Goal: Navigation & Orientation: Find specific page/section

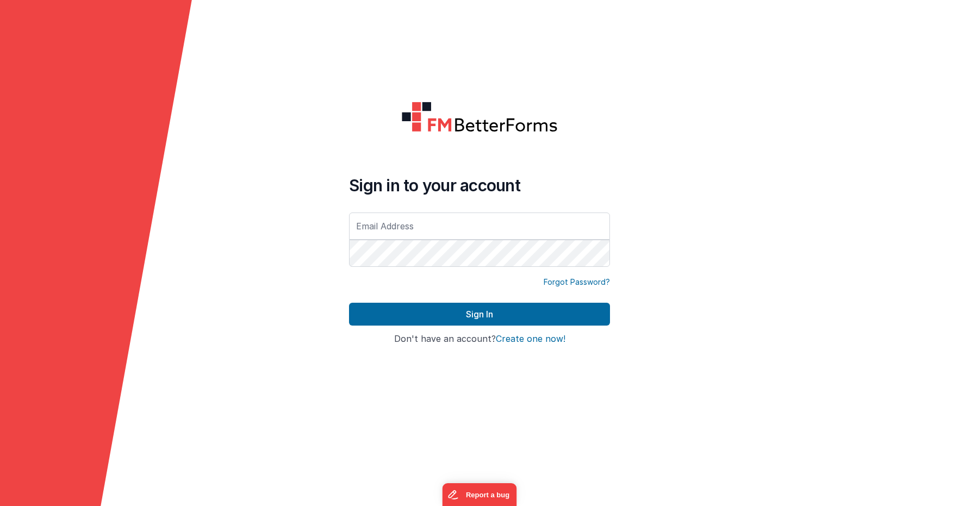
type input "[EMAIL_ADDRESS][PERSON_NAME][DOMAIN_NAME]"
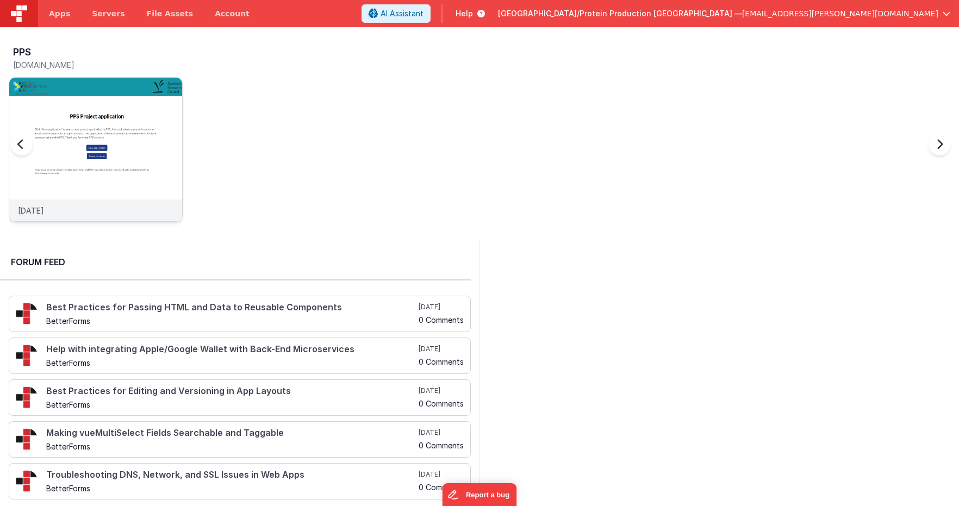
click at [65, 104] on img at bounding box center [95, 164] width 173 height 173
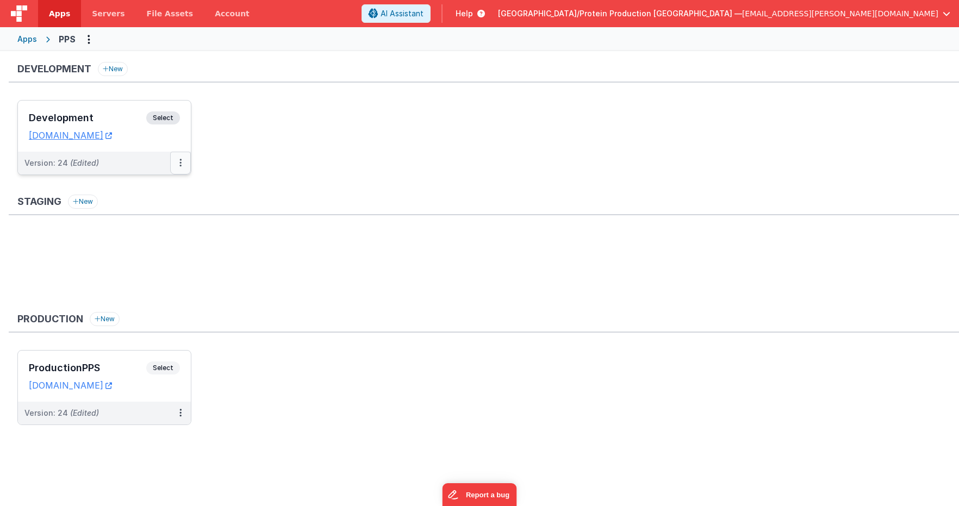
click at [172, 160] on button at bounding box center [180, 163] width 21 height 23
click at [333, 172] on div at bounding box center [479, 253] width 959 height 506
click at [90, 41] on button "Options" at bounding box center [88, 38] width 17 height 17
click at [56, 64] on link "App Settings" at bounding box center [50, 62] width 96 height 20
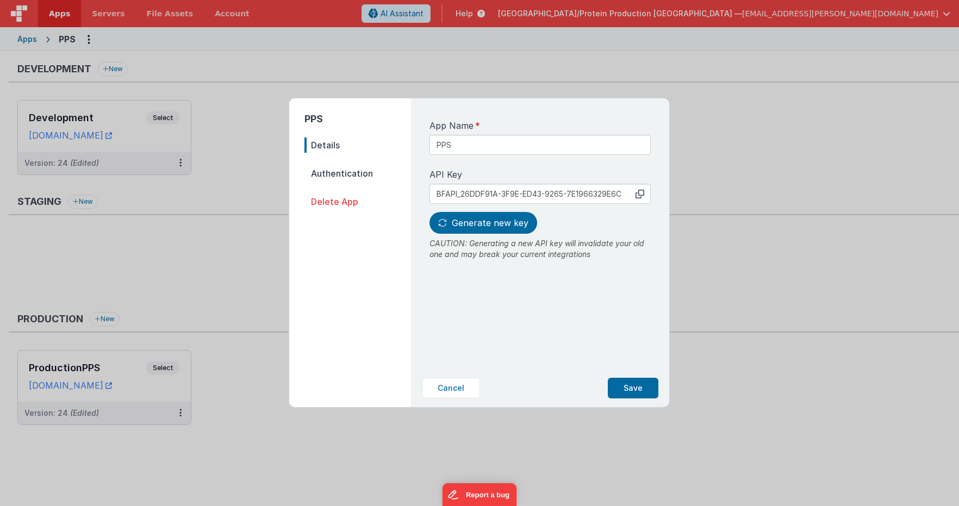
click at [327, 174] on span "Authentication" at bounding box center [357, 173] width 107 height 15
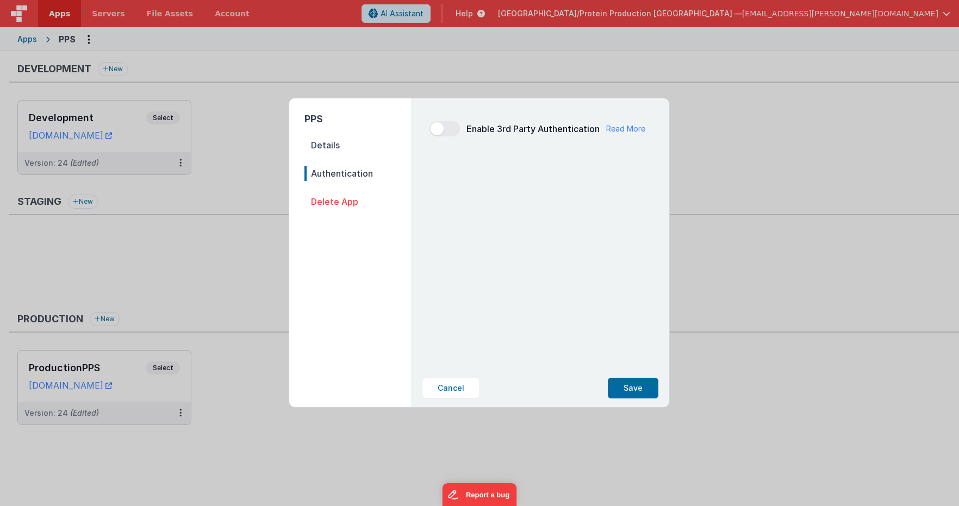
click at [322, 147] on span "Details" at bounding box center [357, 145] width 107 height 15
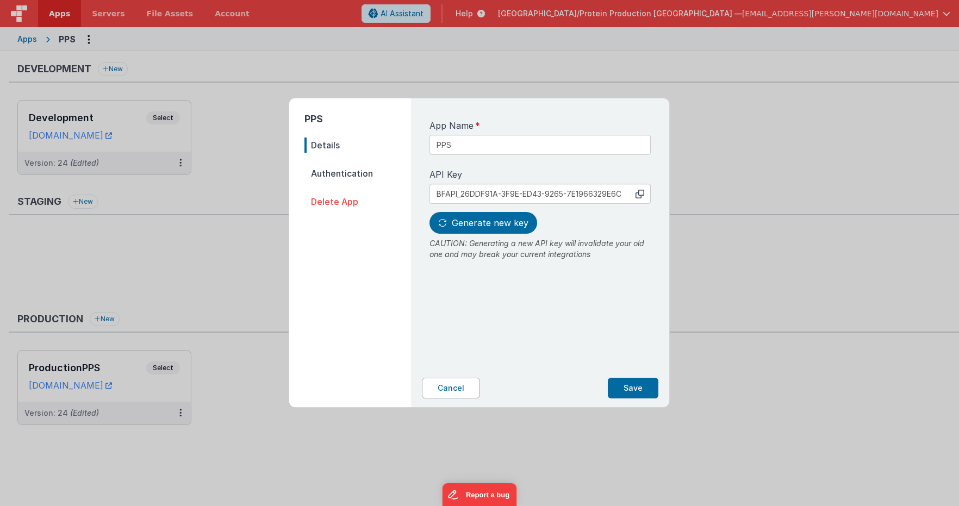
click at [461, 378] on button "Cancel" at bounding box center [451, 388] width 58 height 21
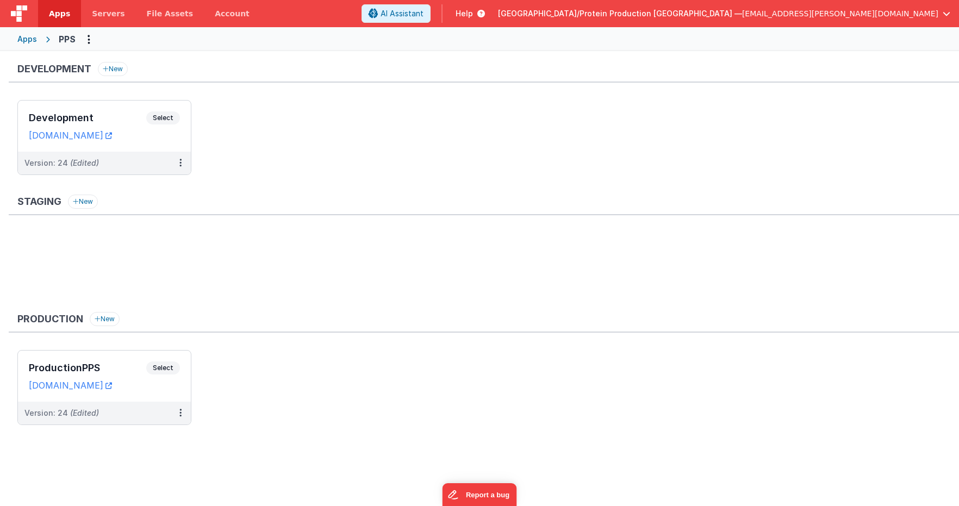
click at [473, 16] on span "Help" at bounding box center [463, 13] width 17 height 11
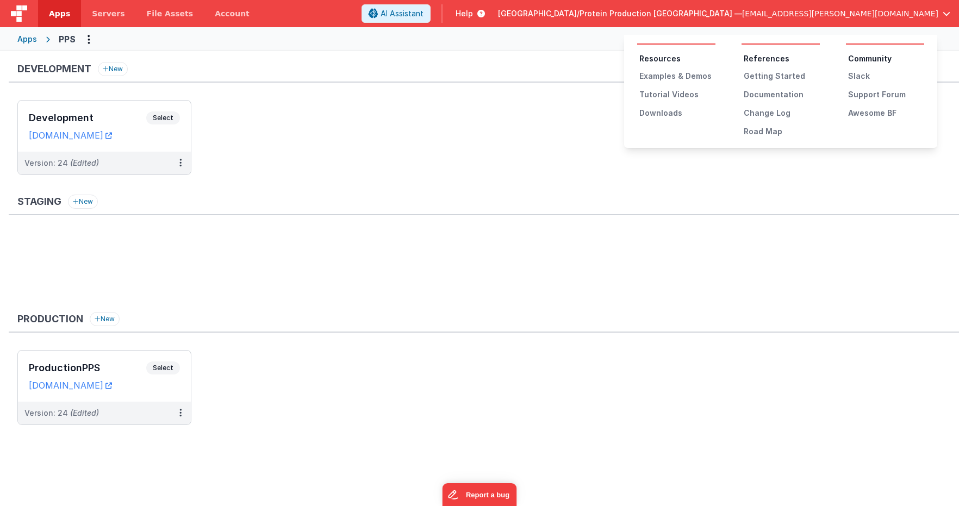
drag, startPoint x: 525, startPoint y: 115, endPoint x: 607, endPoint y: 78, distance: 89.5
click at [525, 115] on button at bounding box center [479, 253] width 959 height 506
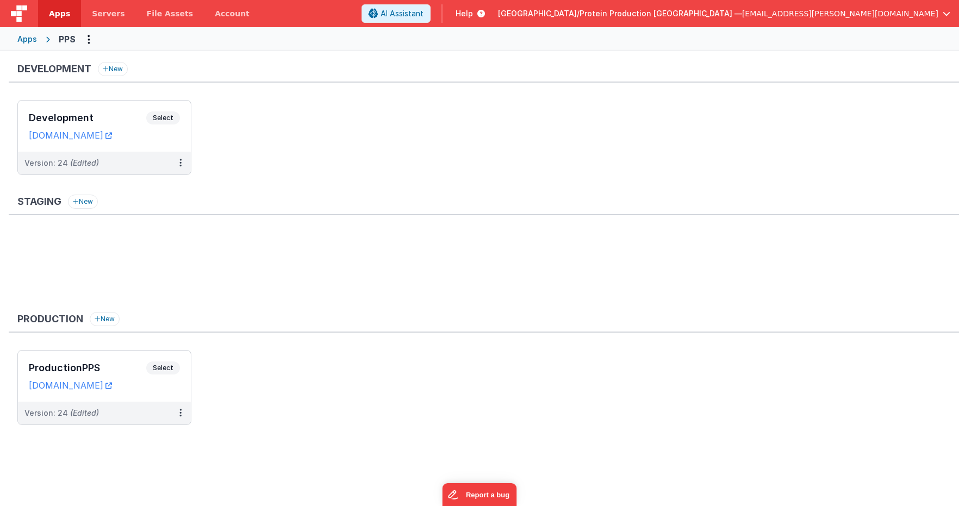
click at [737, 12] on span "[GEOGRAPHIC_DATA]/Protein Production [GEOGRAPHIC_DATA] —" at bounding box center [620, 13] width 244 height 11
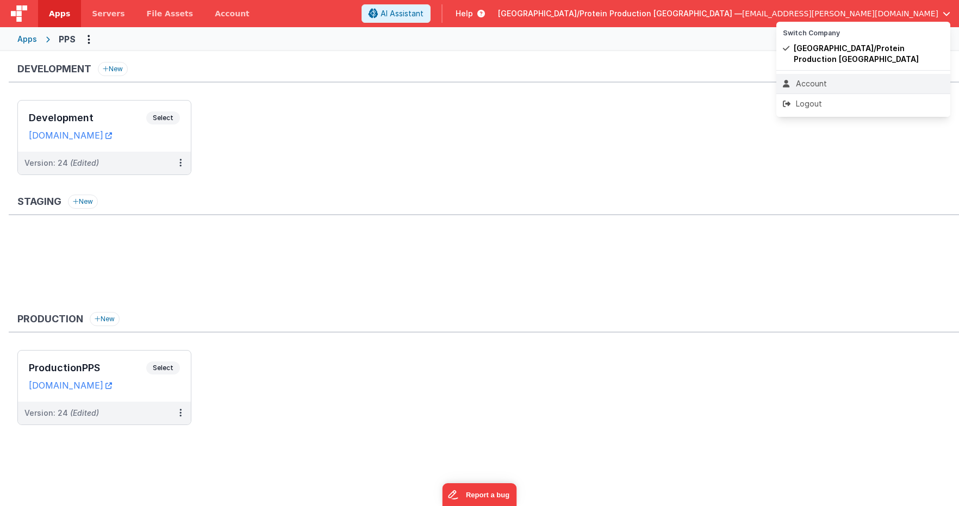
click at [799, 82] on div "Account" at bounding box center [863, 83] width 161 height 11
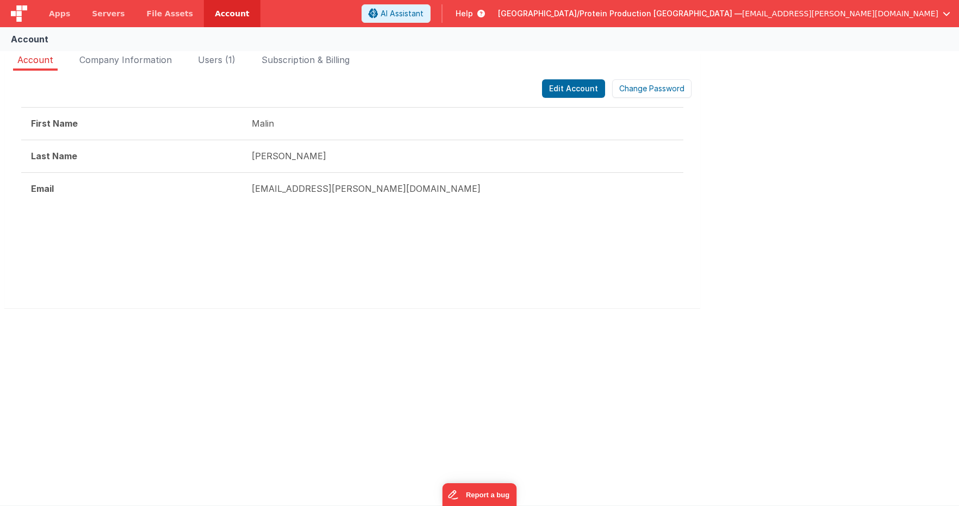
drag, startPoint x: 208, startPoint y: 60, endPoint x: 182, endPoint y: 61, distance: 26.1
click at [208, 60] on span "Users (1)" at bounding box center [217, 59] width 38 height 11
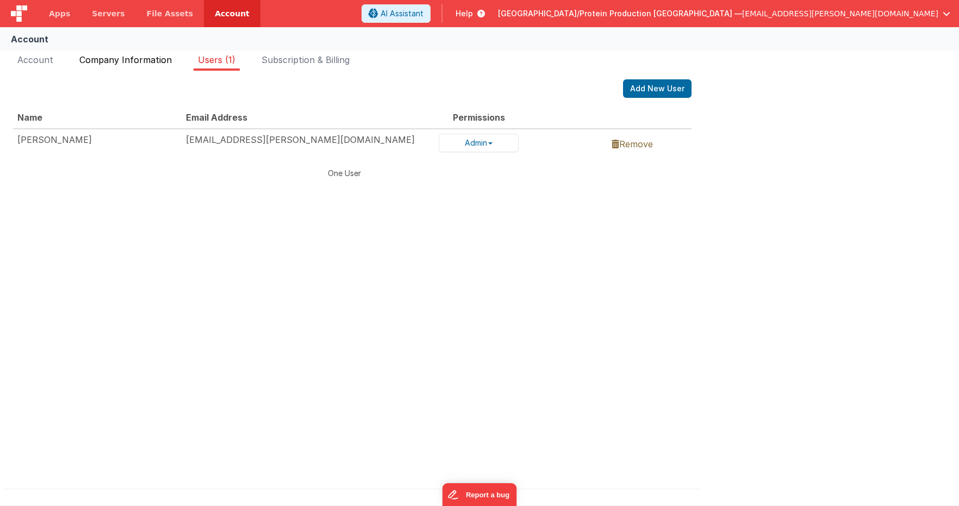
click at [137, 60] on span "Company Information" at bounding box center [125, 59] width 92 height 11
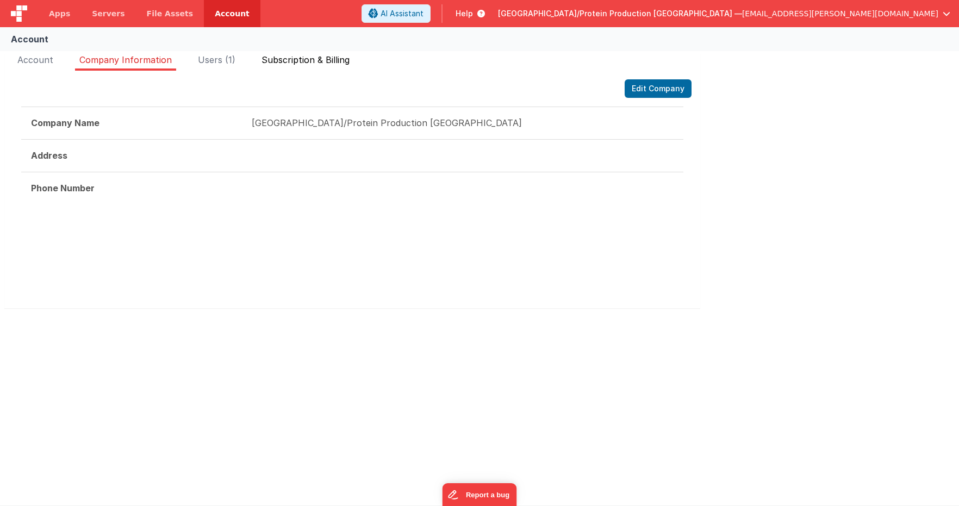
click at [297, 62] on span "Subscription & Billing" at bounding box center [305, 59] width 88 height 11
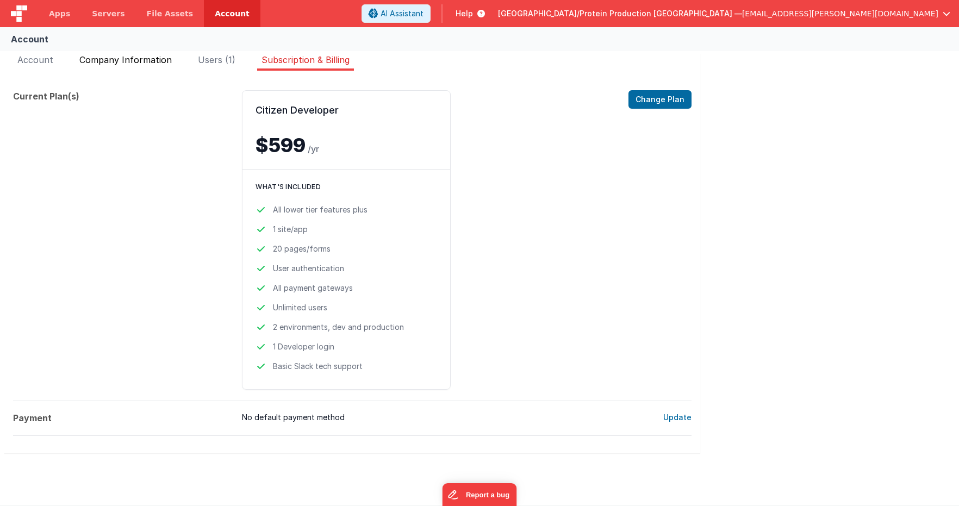
click at [137, 59] on span "Company Information" at bounding box center [125, 59] width 92 height 11
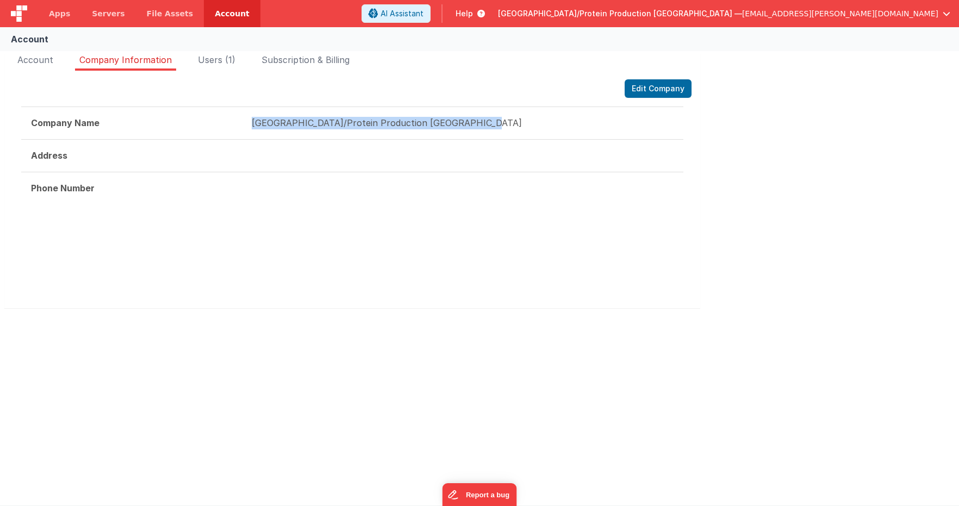
drag, startPoint x: 471, startPoint y: 124, endPoint x: 251, endPoint y: 128, distance: 219.6
click at [252, 127] on td "University of Gothenburg/Protein Production Sweden" at bounding box center [462, 123] width 441 height 33
copy td "University of Gothenburg/Protein Production Sweden"
click at [63, 16] on span "Apps" at bounding box center [59, 13] width 21 height 11
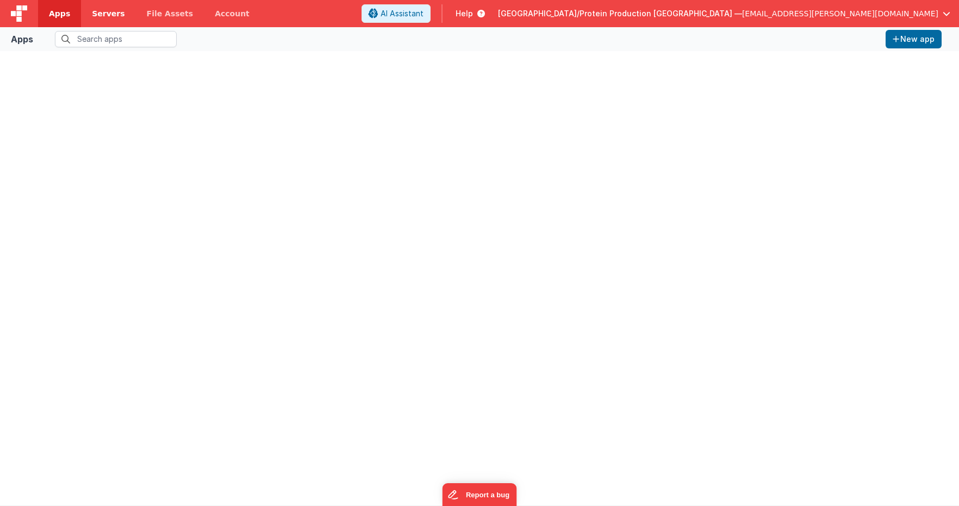
click at [103, 18] on span "Servers" at bounding box center [108, 13] width 33 height 11
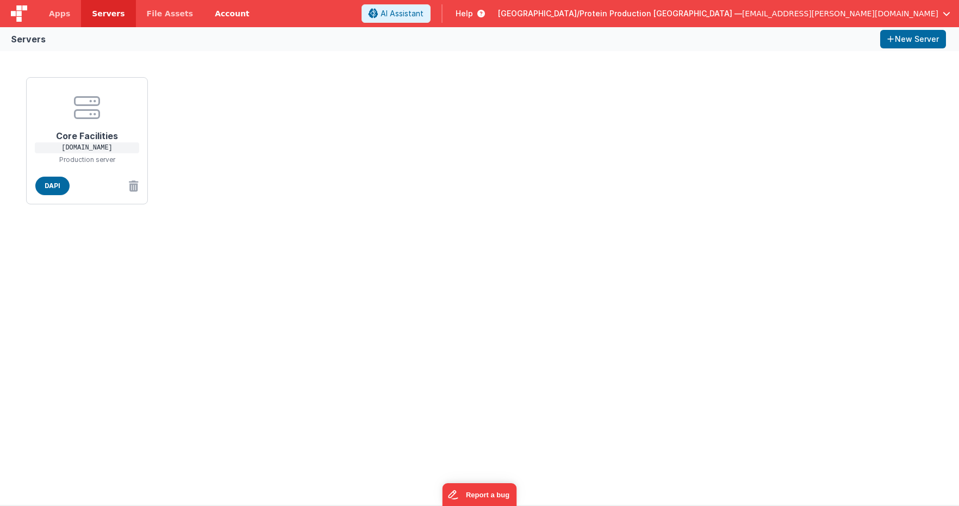
click at [222, 14] on link "Account" at bounding box center [232, 13] width 57 height 27
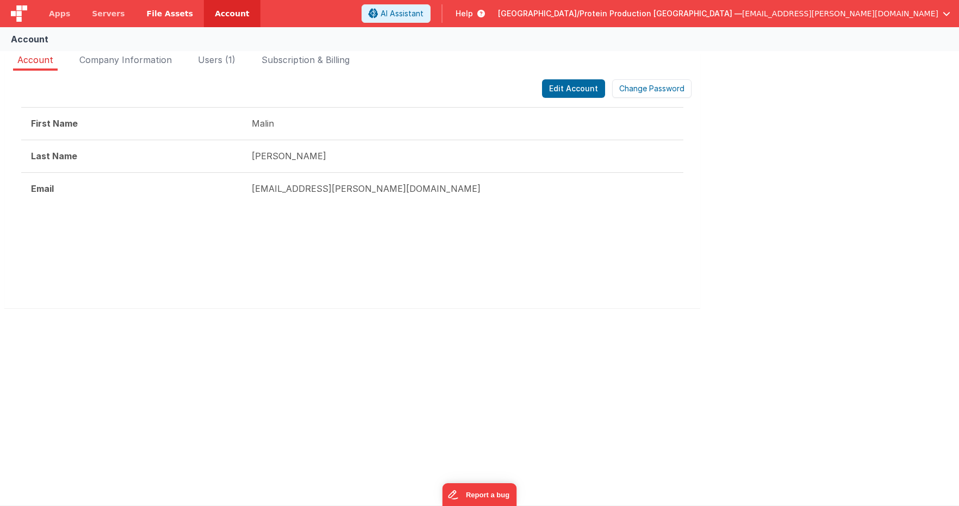
click at [163, 10] on span "File Assets" at bounding box center [170, 13] width 47 height 11
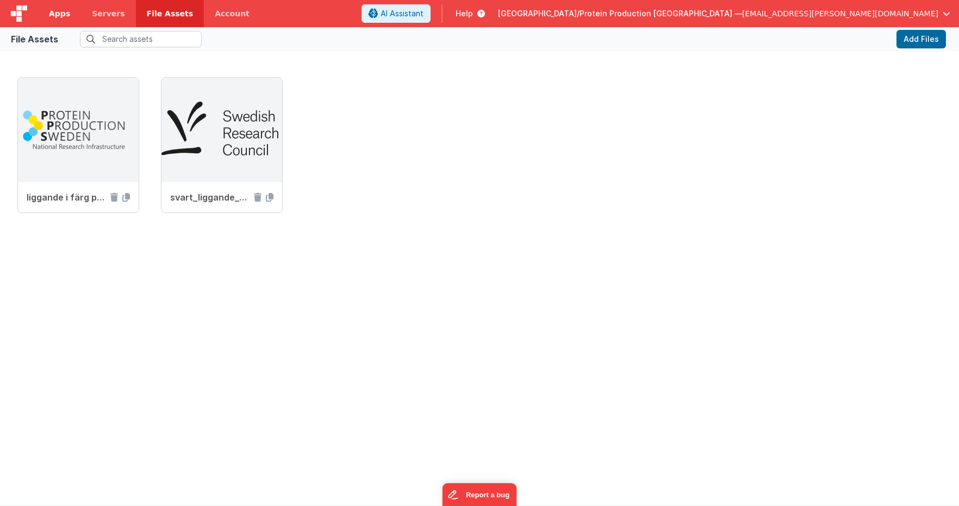
click at [61, 15] on span "Apps" at bounding box center [59, 13] width 21 height 11
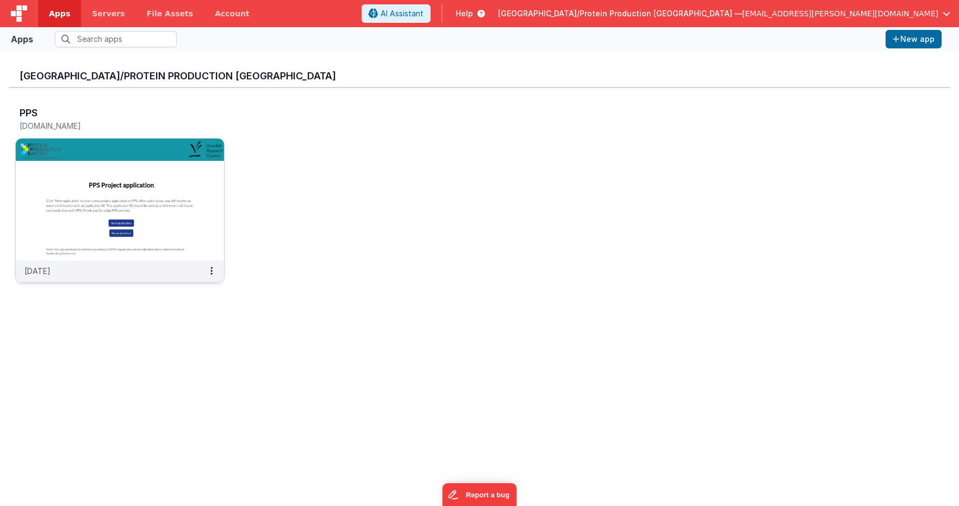
click at [85, 198] on img at bounding box center [120, 200] width 208 height 122
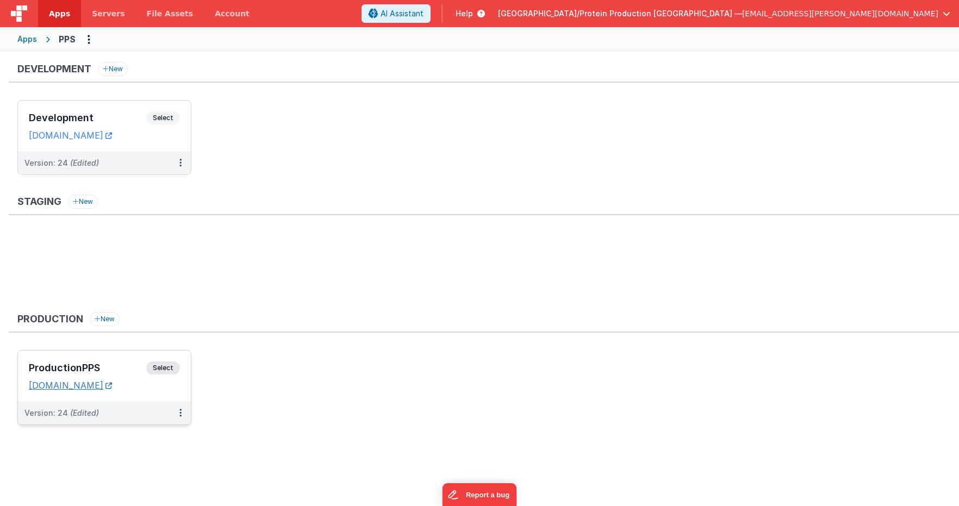
click at [77, 388] on link "[DOMAIN_NAME]" at bounding box center [70, 385] width 83 height 11
click at [164, 367] on span "Select" at bounding box center [163, 367] width 34 height 13
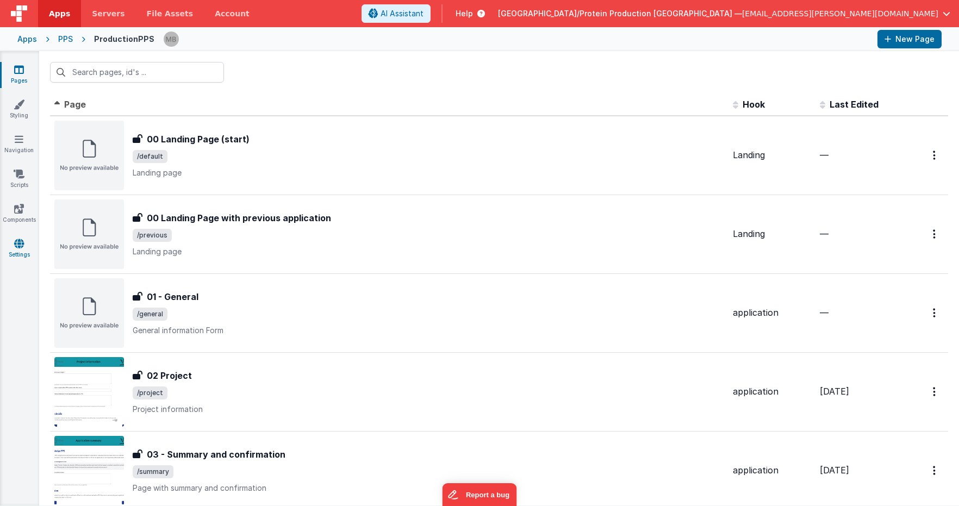
click at [16, 245] on icon at bounding box center [19, 243] width 10 height 11
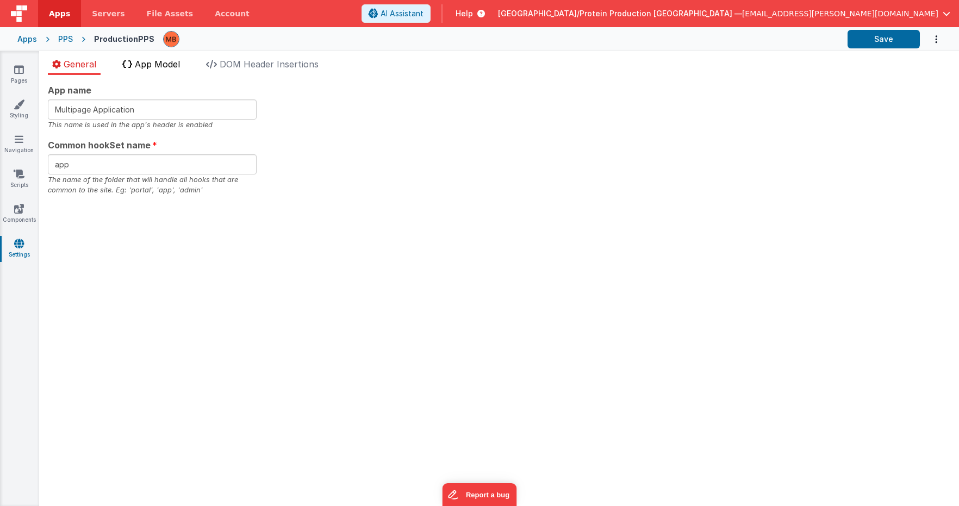
click at [164, 68] on span "App Model" at bounding box center [157, 64] width 45 height 11
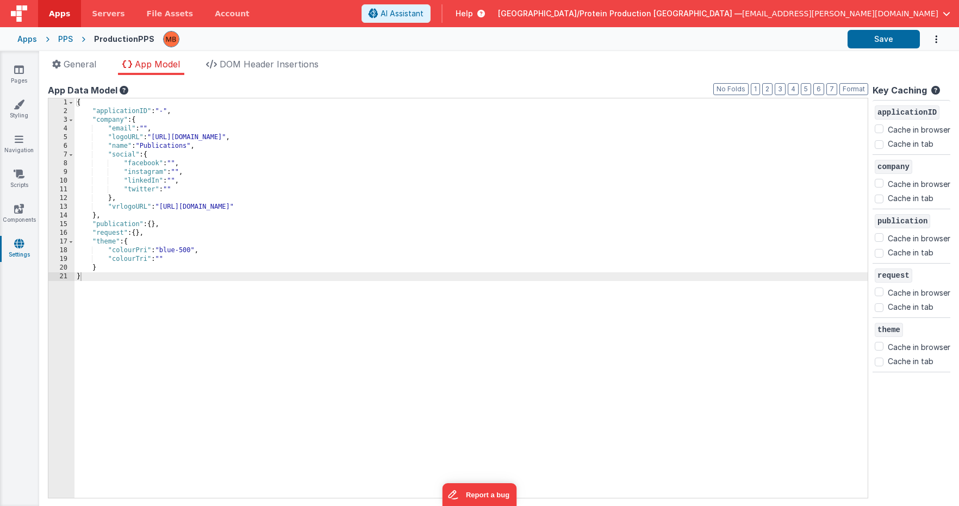
click at [936, 39] on icon "Options" at bounding box center [935, 39] width 11 height 22
click at [735, 46] on button at bounding box center [479, 253] width 959 height 506
click at [18, 205] on icon at bounding box center [19, 208] width 10 height 11
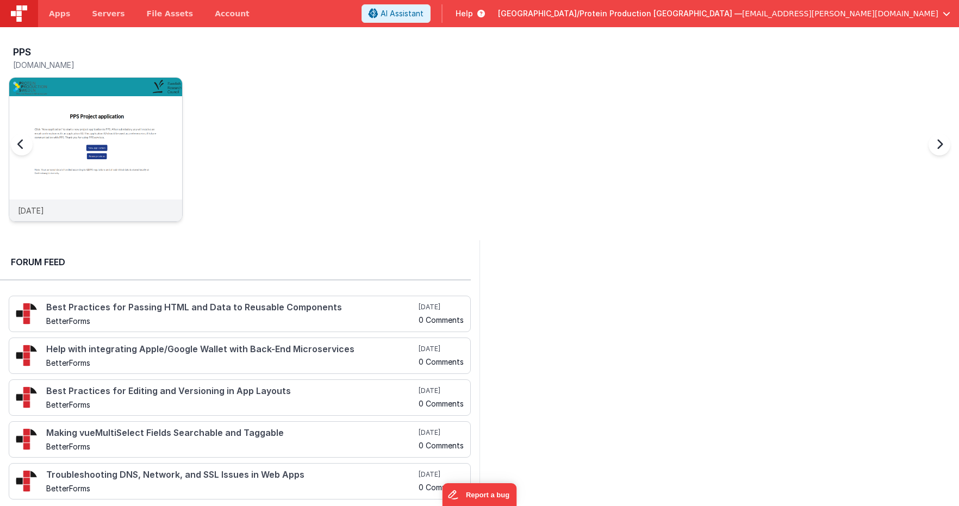
click at [112, 127] on img at bounding box center [95, 164] width 173 height 173
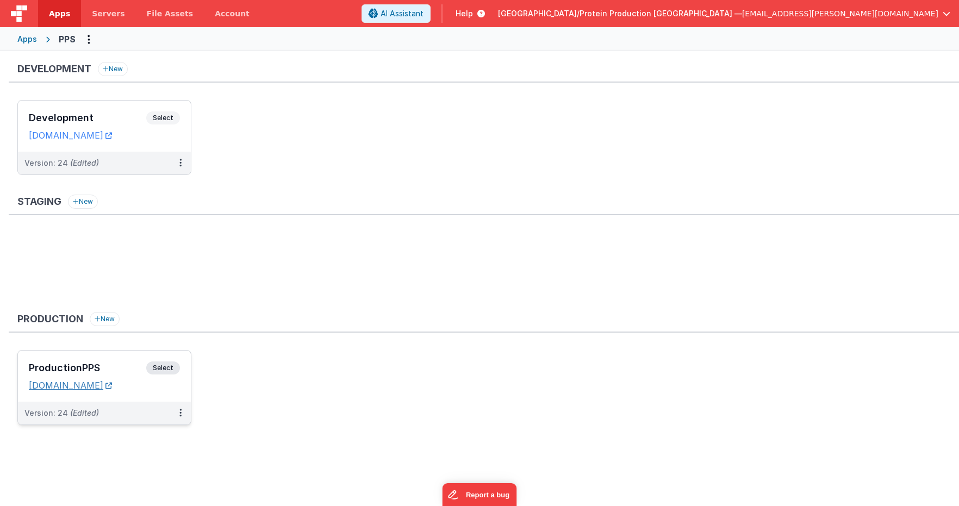
click at [64, 380] on link "[DOMAIN_NAME]" at bounding box center [70, 385] width 83 height 11
